Goal: Task Accomplishment & Management: Manage account settings

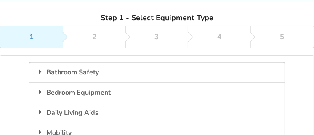
scroll to position [84, 0]
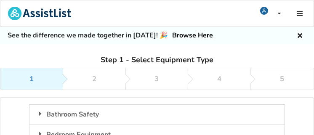
click at [186, 35] on link "Browse Here" at bounding box center [192, 35] width 41 height 9
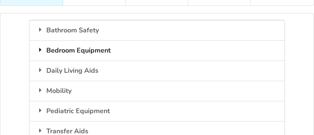
scroll to position [126, 0]
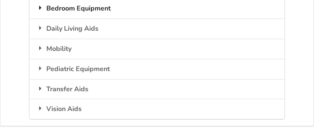
click at [73, 8] on div "Bedroom Equipment" at bounding box center [156, 8] width 255 height 20
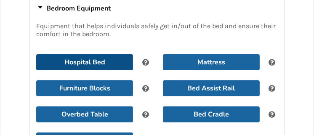
click at [91, 59] on button "Hospital Bed" at bounding box center [84, 62] width 97 height 16
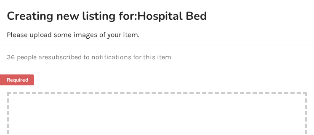
scroll to position [11, 0]
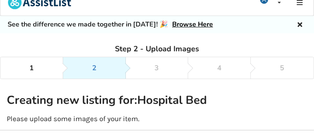
click at [185, 23] on link "Browse Here" at bounding box center [192, 24] width 41 height 9
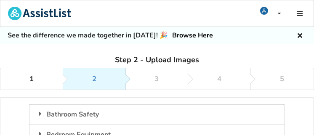
scroll to position [42, 0]
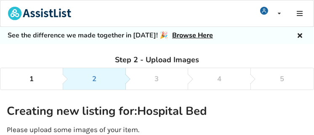
scroll to position [42, 0]
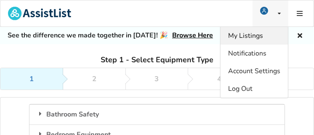
click at [258, 37] on span "My Listings" at bounding box center [245, 35] width 35 height 9
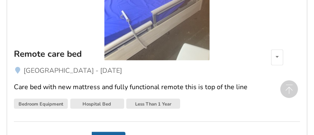
scroll to position [841, 0]
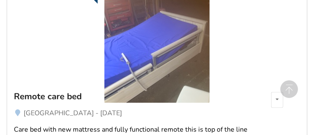
click at [195, 39] on img at bounding box center [156, 50] width 105 height 105
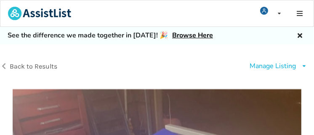
click at [273, 64] on div "Manage Listing" at bounding box center [273, 66] width 46 height 10
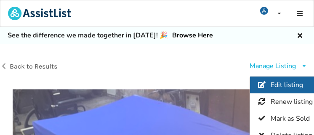
scroll to position [42, 0]
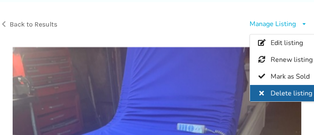
click at [287, 91] on span "Delete listing" at bounding box center [292, 93] width 42 height 9
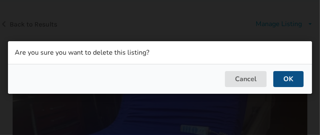
click at [287, 81] on button "OK" at bounding box center [289, 79] width 30 height 16
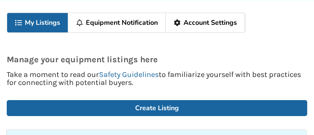
click at [45, 25] on link "My Listings" at bounding box center [37, 22] width 61 height 19
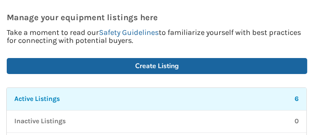
scroll to position [126, 0]
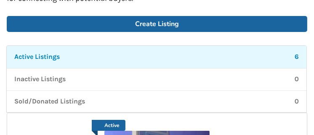
click at [181, 58] on div "Active Listings 6" at bounding box center [156, 57] width 284 height 10
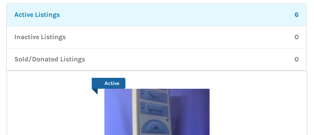
scroll to position [210, 0]
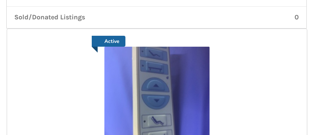
click at [179, 77] on img at bounding box center [156, 99] width 105 height 105
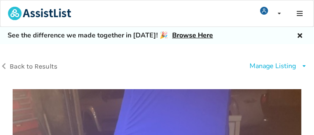
click at [263, 65] on div "Manage Listing" at bounding box center [273, 66] width 46 height 10
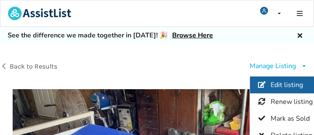
click at [273, 82] on span "Edit listing" at bounding box center [287, 84] width 32 height 9
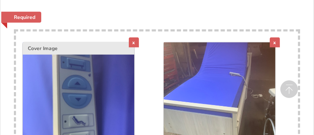
scroll to position [757, 0]
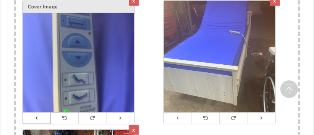
click at [37, 117] on icon at bounding box center [36, 118] width 5 height 5
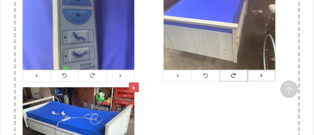
drag, startPoint x: 263, startPoint y: 75, endPoint x: 234, endPoint y: 71, distance: 29.3
click at [234, 71] on div at bounding box center [219, 76] width 112 height 12
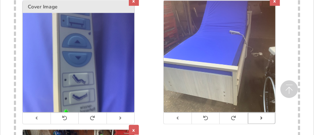
scroll to position [715, 0]
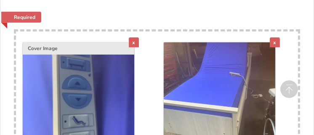
drag, startPoint x: 72, startPoint y: 45, endPoint x: 80, endPoint y: 47, distance: 8.6
click at [80, 47] on div "Cover Image" at bounding box center [79, 48] width 112 height 13
click at [133, 41] on div "x" at bounding box center [134, 42] width 10 height 10
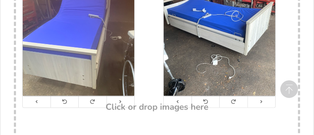
scroll to position [816, 0]
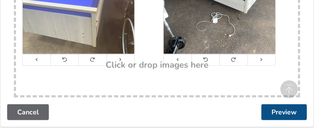
click at [285, 109] on button "Preview" at bounding box center [283, 112] width 45 height 16
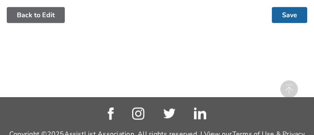
scroll to position [631, 0]
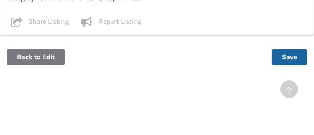
click at [45, 58] on button "Back to Edit" at bounding box center [36, 57] width 58 height 16
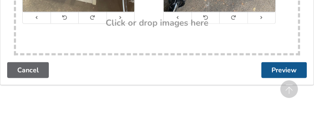
scroll to position [773, 0]
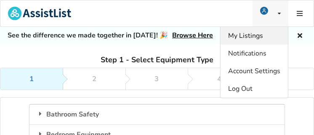
click at [256, 35] on span "My Listings" at bounding box center [245, 35] width 35 height 9
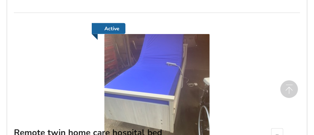
scroll to position [463, 0]
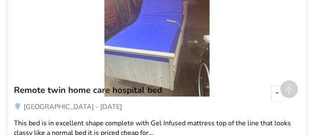
click at [194, 56] on img at bounding box center [156, 44] width 105 height 105
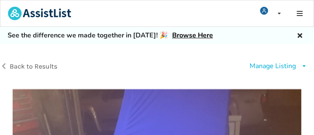
click at [259, 64] on div "Manage Listing" at bounding box center [273, 66] width 46 height 10
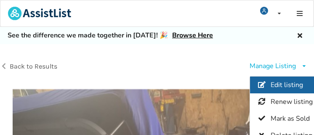
click at [276, 81] on span "Edit listing" at bounding box center [287, 84] width 32 height 9
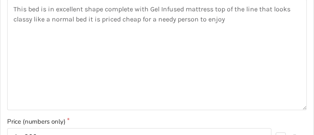
scroll to position [210, 0]
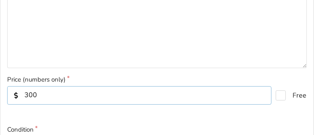
click at [69, 96] on input "300" at bounding box center [139, 95] width 264 height 19
type input "3"
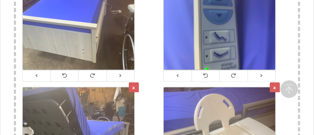
scroll to position [841, 0]
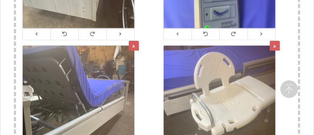
type input "150"
click at [133, 46] on div "x" at bounding box center [134, 46] width 10 height 10
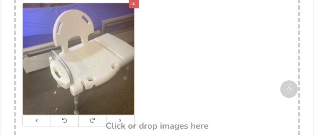
scroll to position [926, 0]
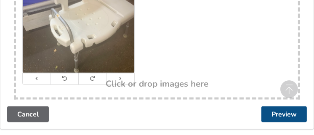
click at [278, 114] on button "Preview" at bounding box center [283, 114] width 45 height 16
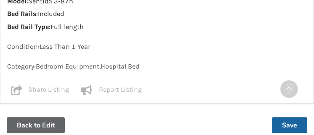
scroll to position [631, 0]
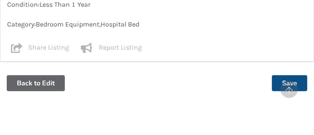
click at [291, 80] on button "Save" at bounding box center [289, 83] width 35 height 16
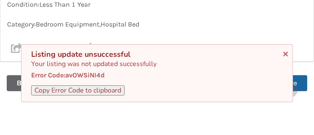
click at [102, 77] on span "avOWSiNI4d" at bounding box center [85, 75] width 40 height 8
click at [101, 90] on button "Copy Error Code to clipboard" at bounding box center [77, 90] width 93 height 10
click at [284, 54] on icon at bounding box center [286, 52] width 8 height 7
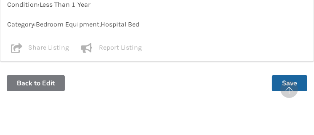
click at [39, 80] on button "Back to Edit" at bounding box center [36, 83] width 58 height 16
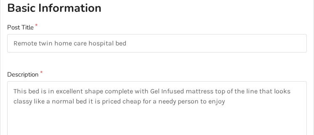
scroll to position [0, 0]
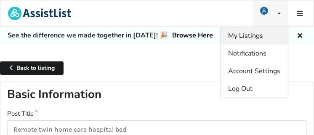
click at [254, 34] on span "My Listings" at bounding box center [245, 35] width 35 height 9
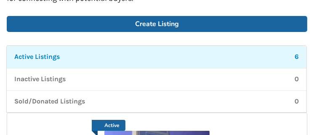
scroll to position [168, 0]
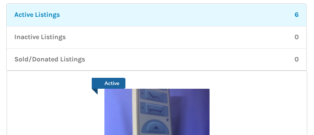
click at [169, 19] on div "Active Listings 6" at bounding box center [156, 15] width 284 height 10
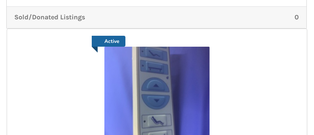
scroll to position [252, 0]
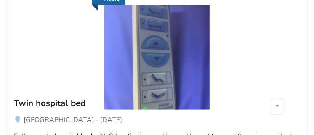
click at [178, 66] on img at bounding box center [156, 57] width 105 height 105
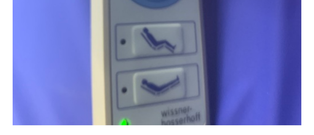
scroll to position [295, 0]
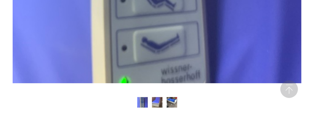
click at [157, 102] on img at bounding box center [157, 102] width 11 height 11
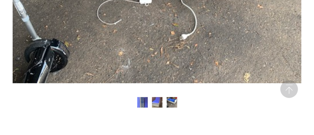
click at [170, 104] on img at bounding box center [172, 102] width 11 height 11
